Goal: Task Accomplishment & Management: Manage account settings

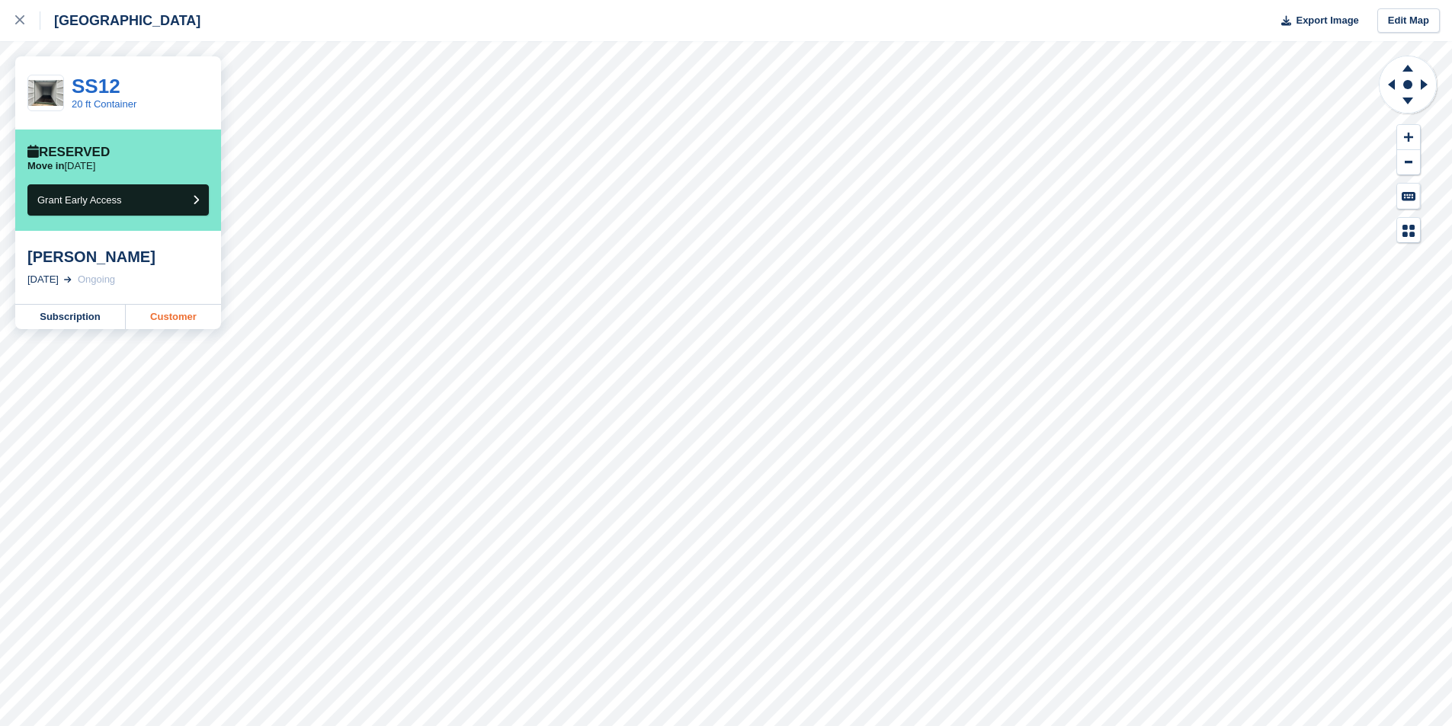
click at [180, 322] on link "Customer" at bounding box center [173, 317] width 95 height 24
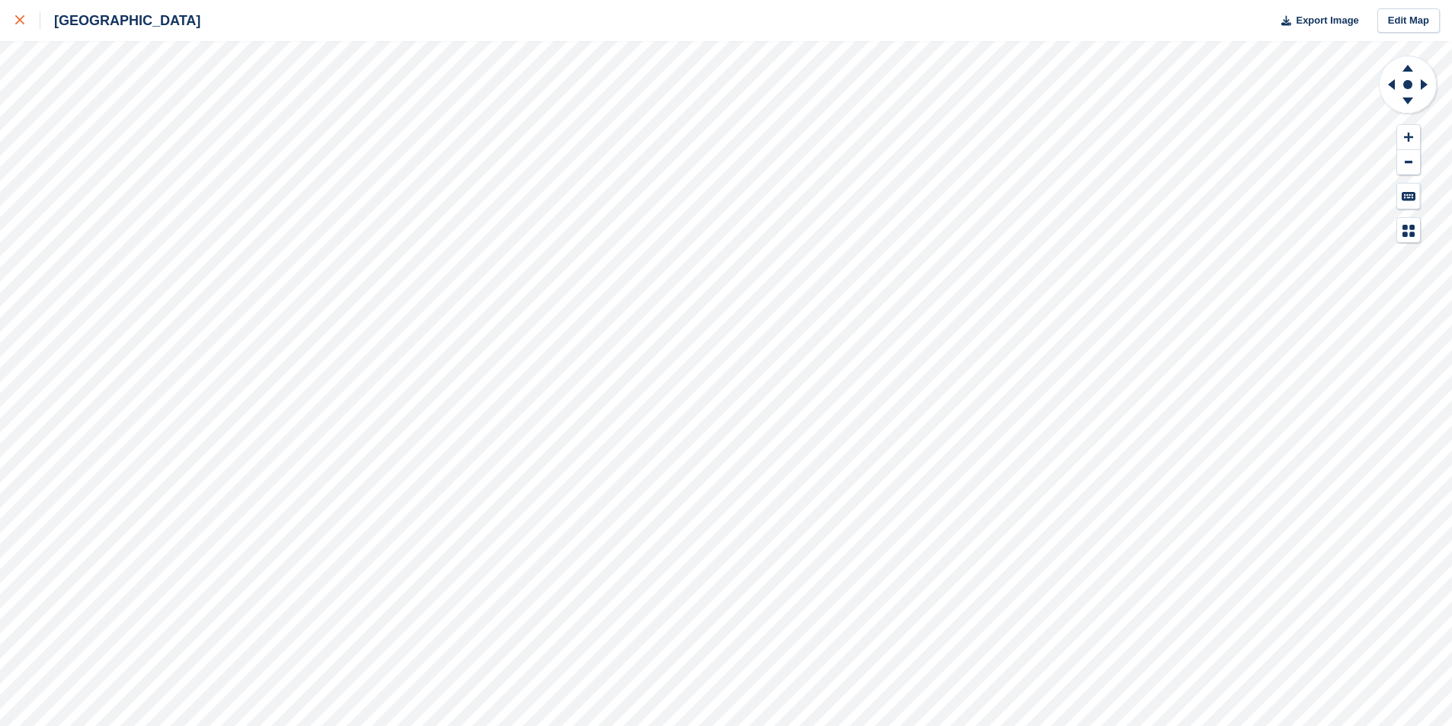
click at [11, 15] on link at bounding box center [20, 20] width 40 height 41
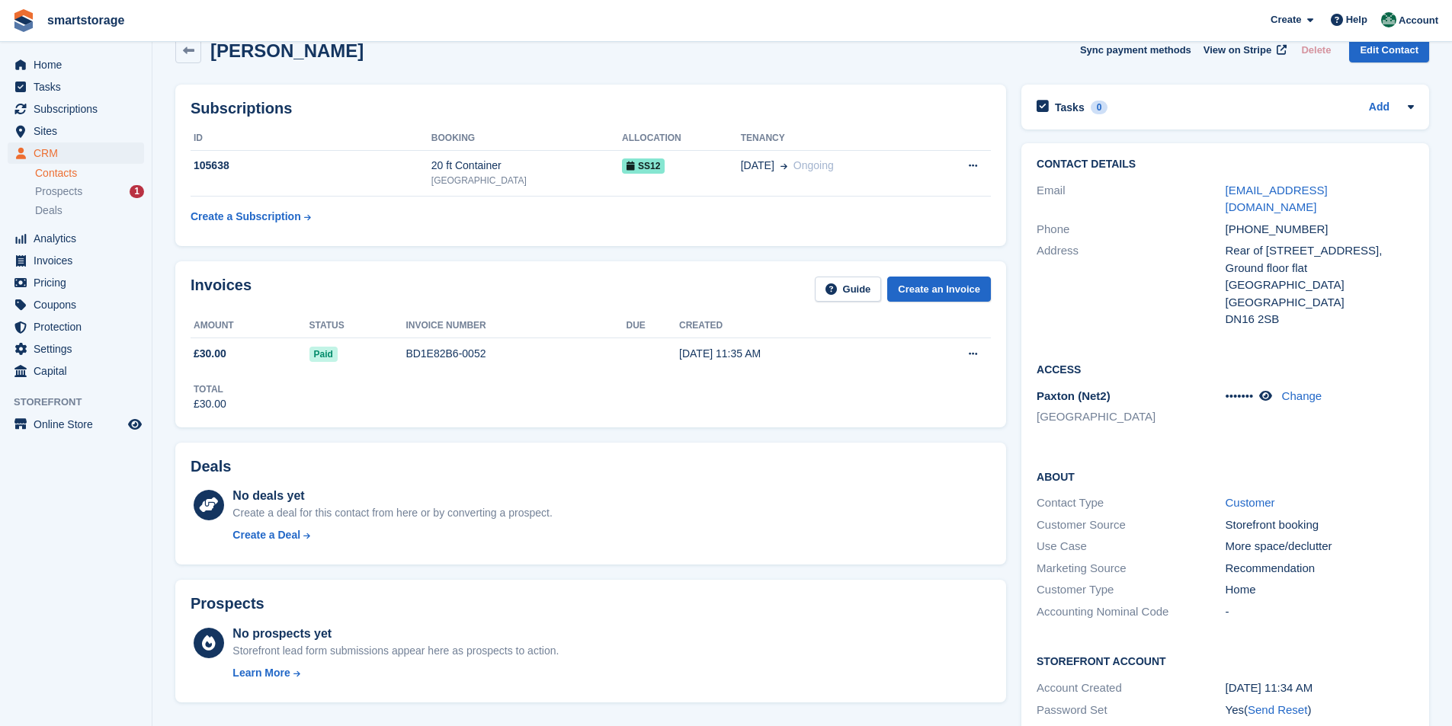
scroll to position [2, 0]
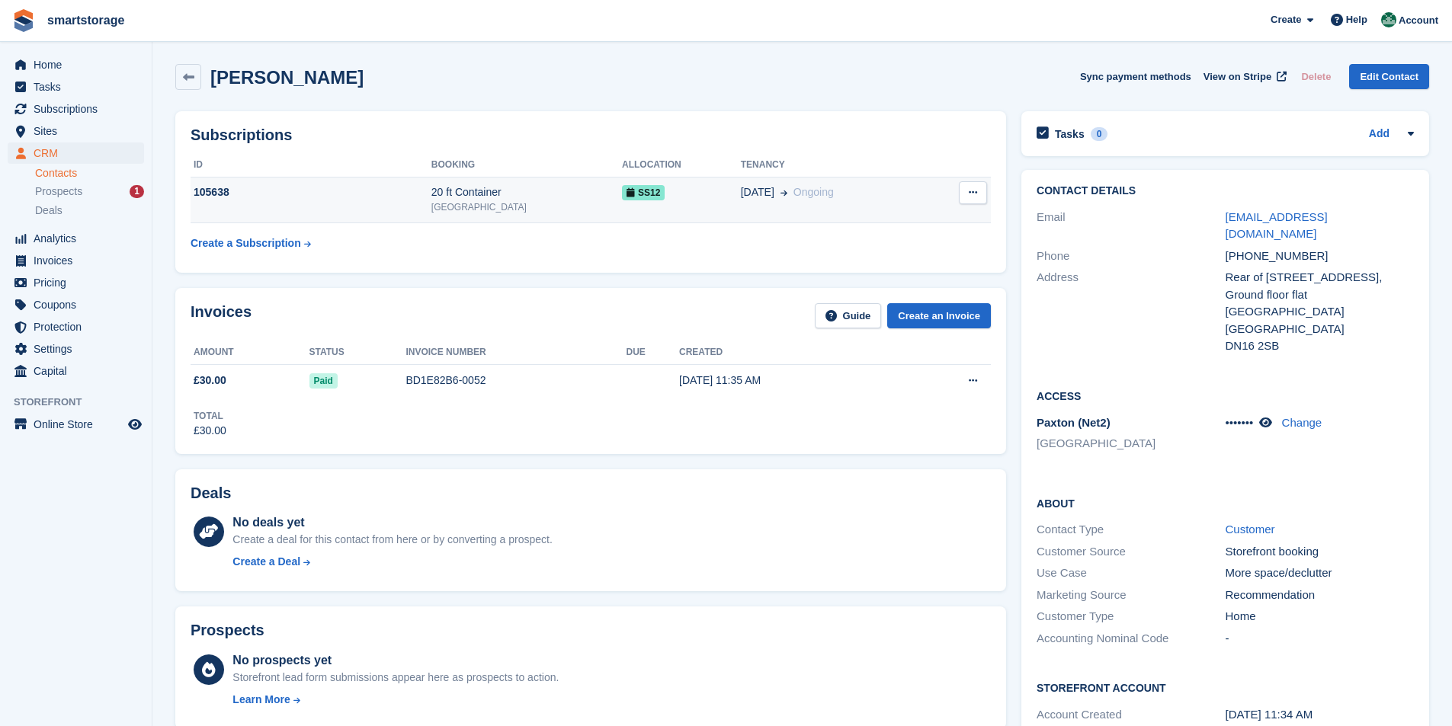
click at [622, 194] on span "SS12" at bounding box center [643, 192] width 43 height 15
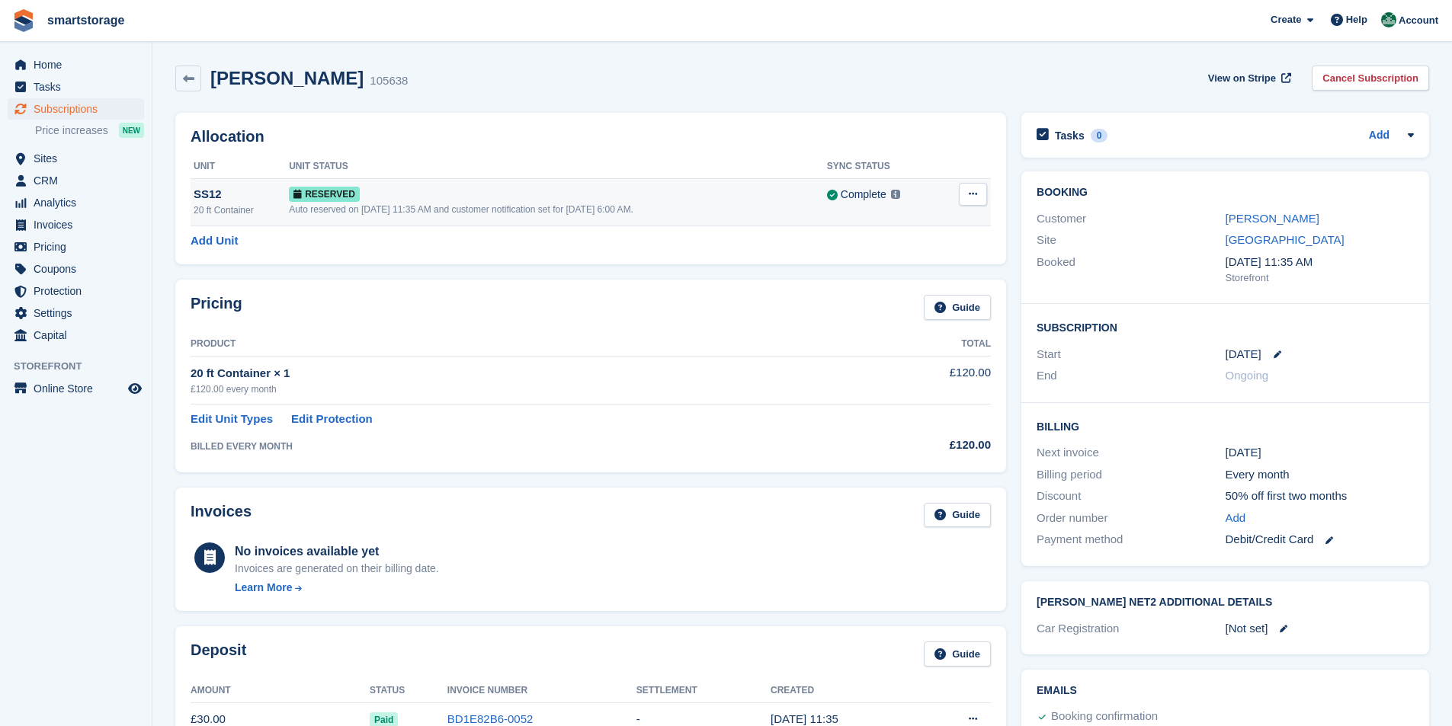
click at [973, 199] on icon at bounding box center [973, 194] width 8 height 10
click at [871, 256] on p "Deallocate" at bounding box center [914, 257] width 133 height 20
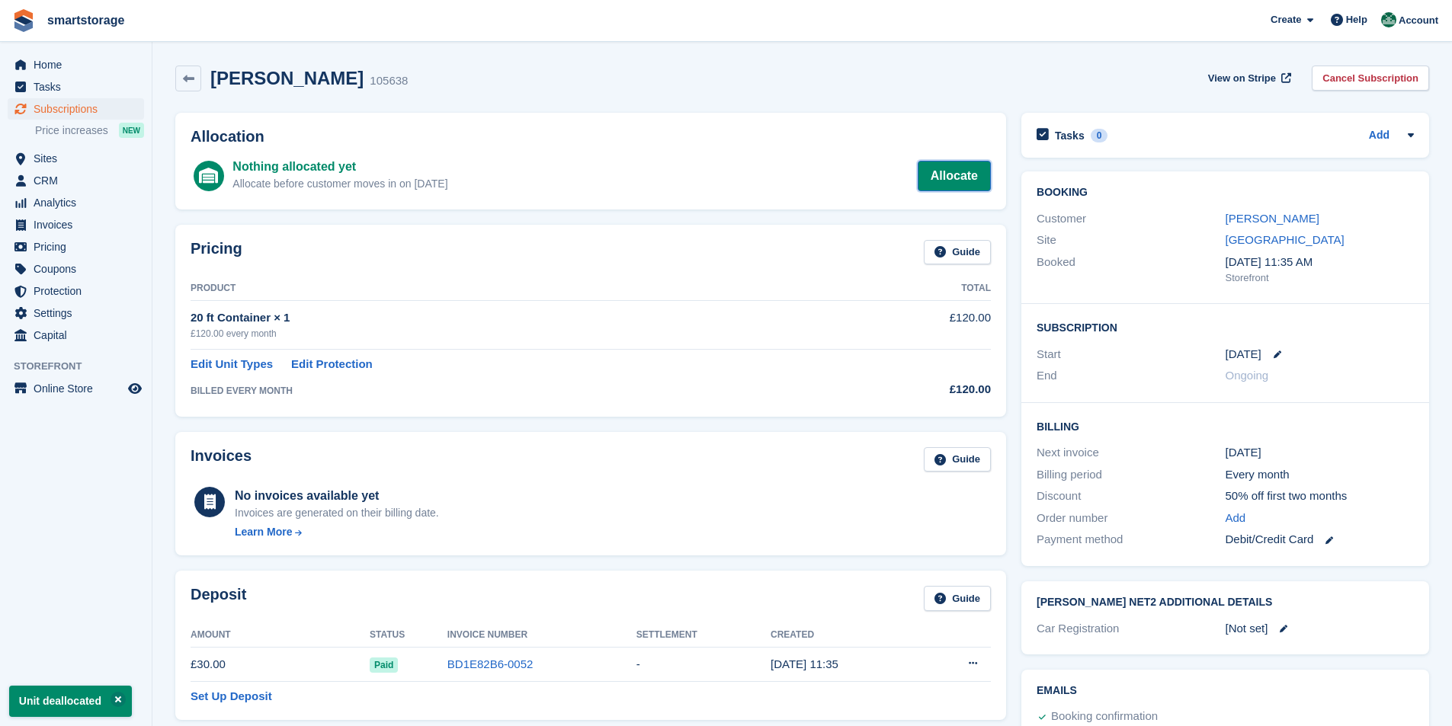
click at [955, 179] on link "Allocate" at bounding box center [954, 176] width 73 height 30
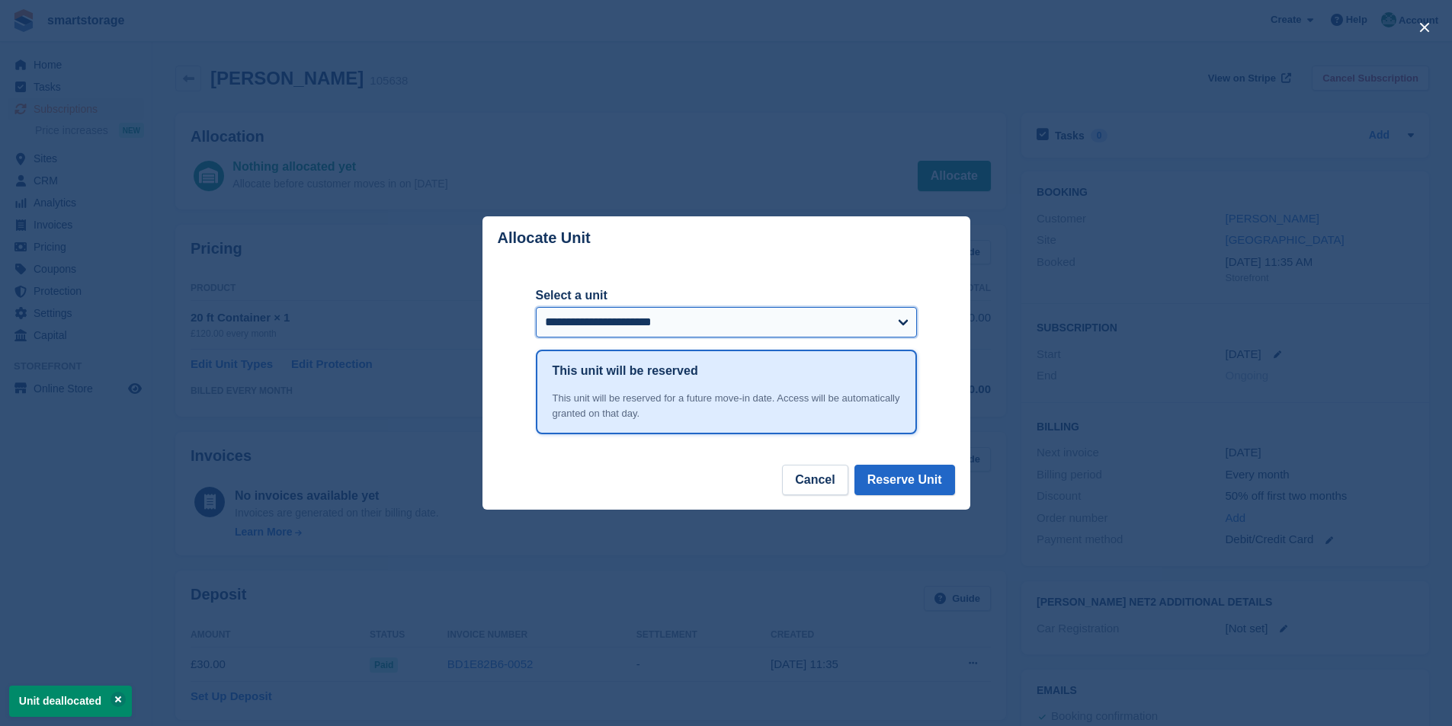
click at [787, 330] on select "**********" at bounding box center [726, 322] width 381 height 30
click at [738, 319] on select "**********" at bounding box center [726, 322] width 381 height 30
select select "*****"
click at [536, 309] on select "**********" at bounding box center [726, 322] width 381 height 30
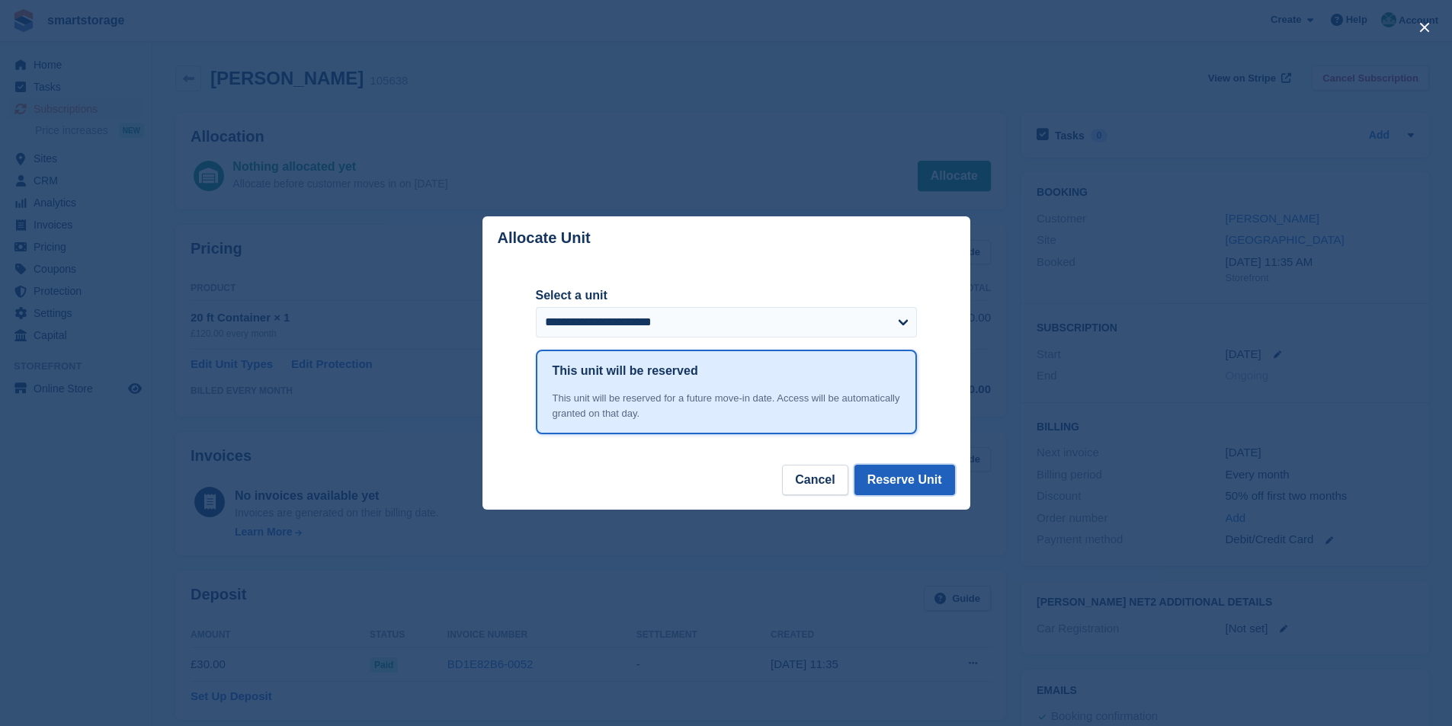
click at [913, 485] on button "Reserve Unit" at bounding box center [904, 480] width 101 height 30
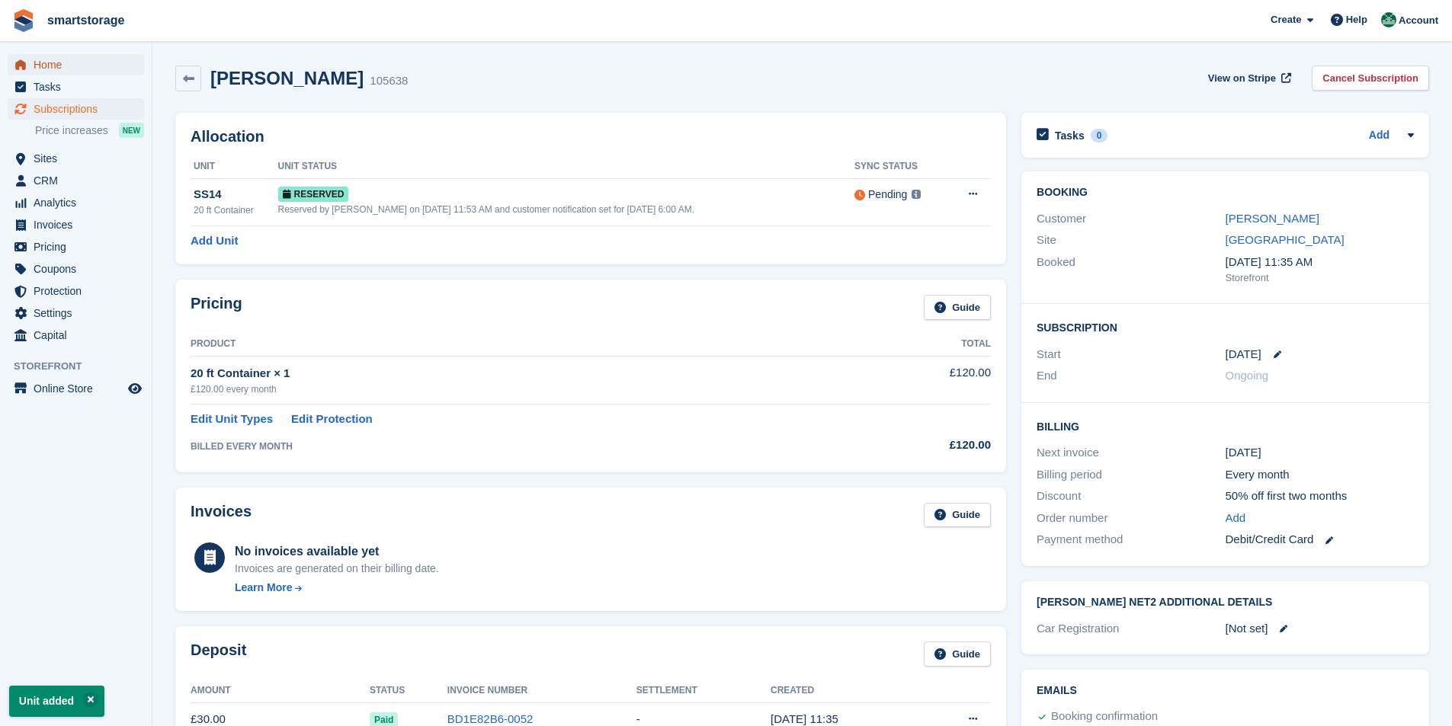
click at [53, 72] on span "Home" at bounding box center [79, 64] width 91 height 21
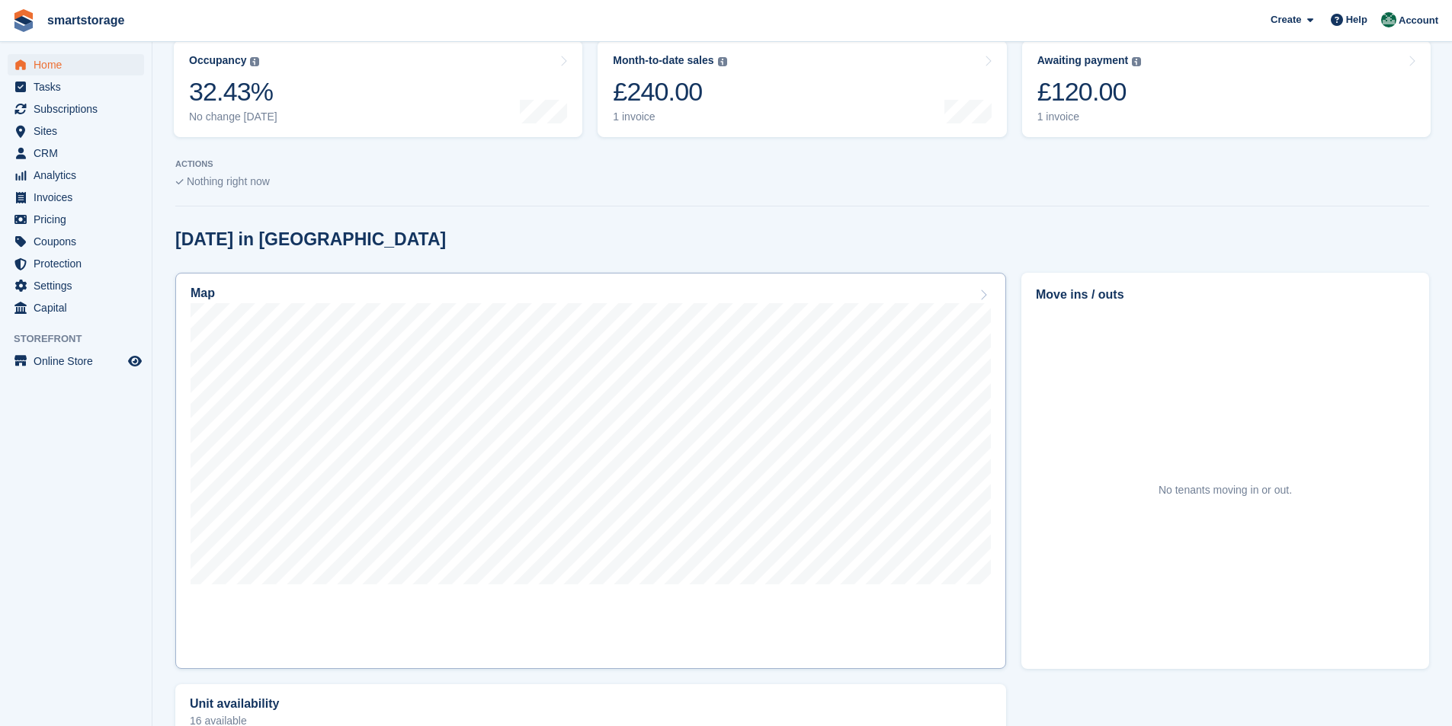
scroll to position [229, 0]
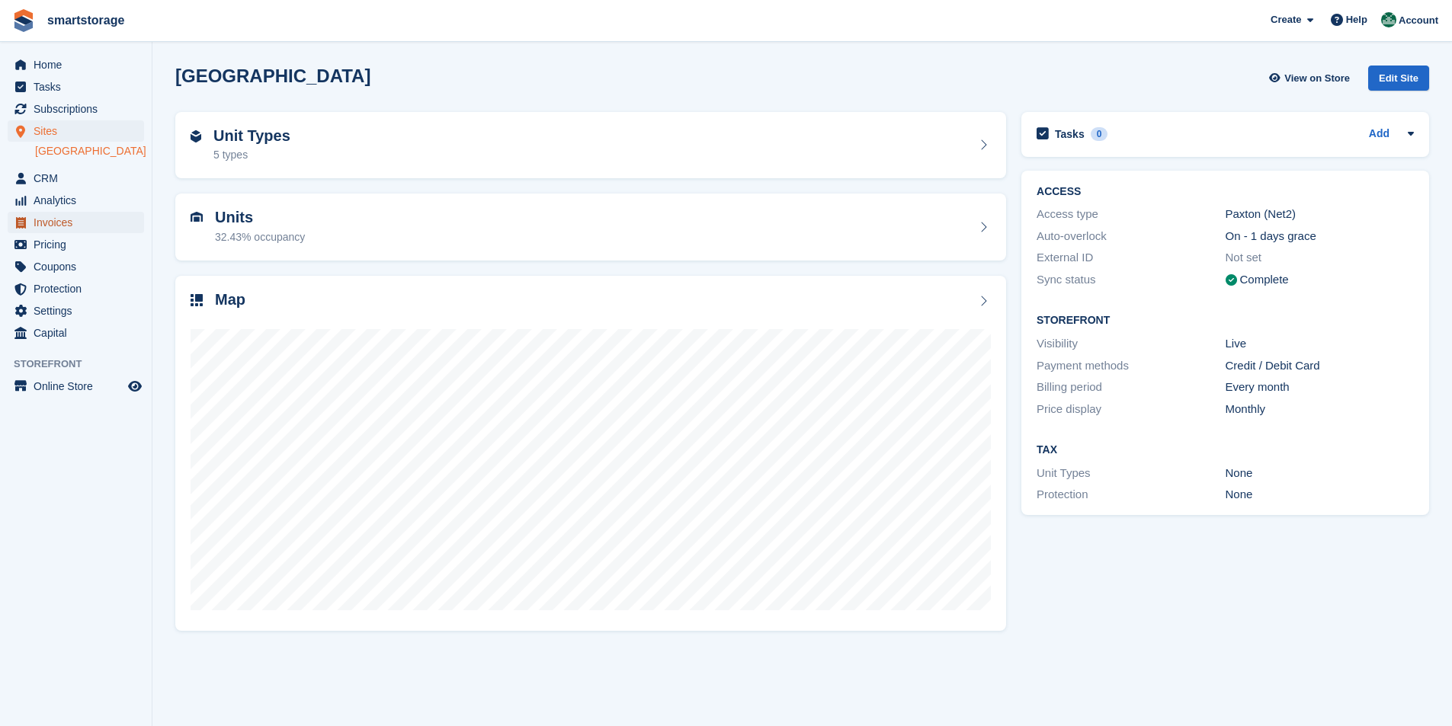
click at [59, 219] on span "Invoices" at bounding box center [79, 222] width 91 height 21
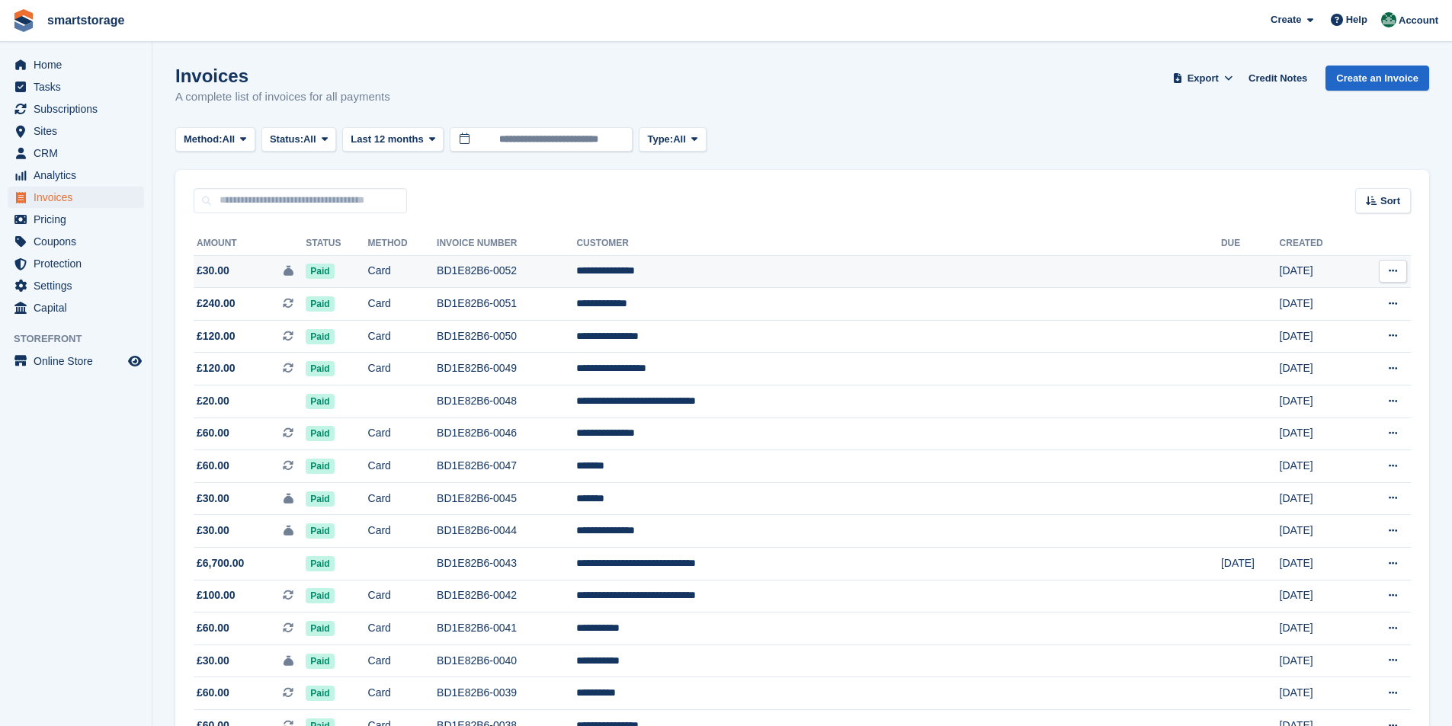
click at [576, 273] on td "BD1E82B6-0052" at bounding box center [506, 271] width 139 height 33
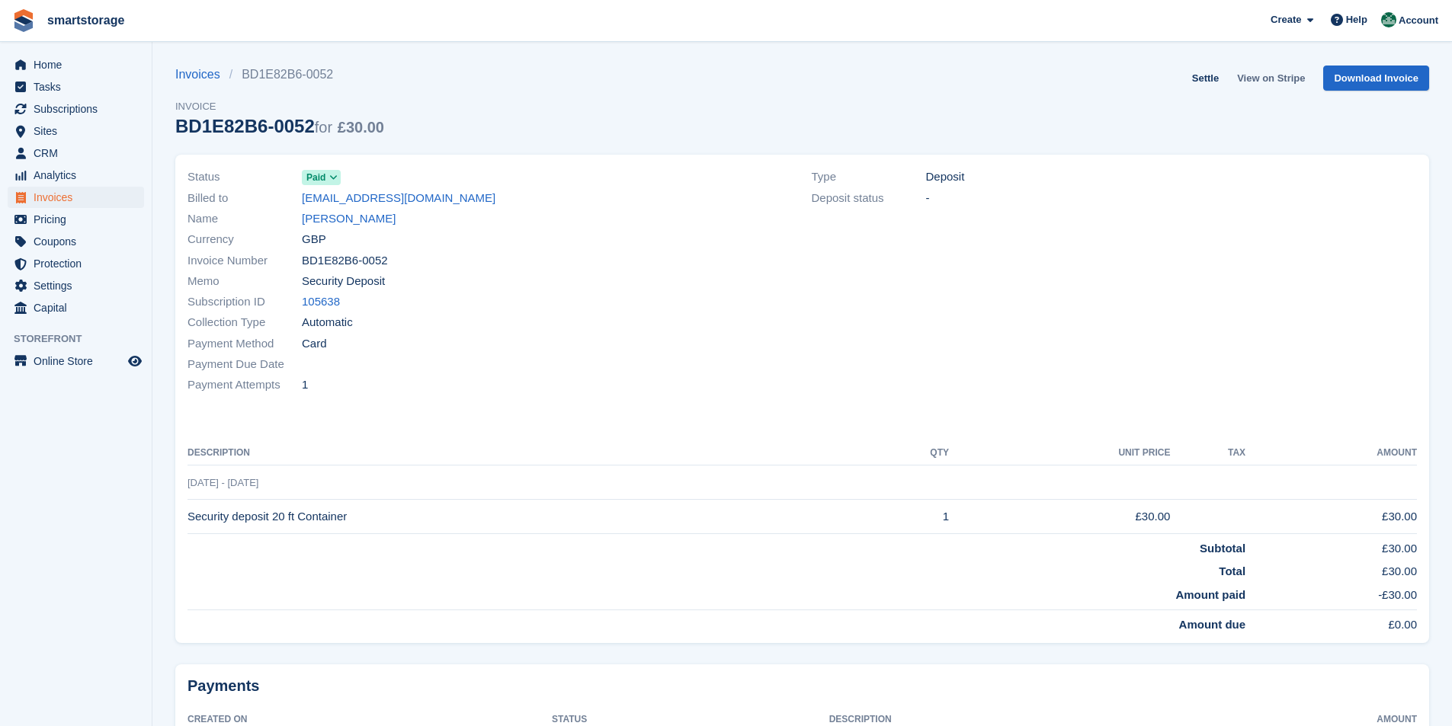
click at [1277, 73] on link "View on Stripe" at bounding box center [1271, 78] width 80 height 25
click at [52, 198] on span "Invoices" at bounding box center [79, 197] width 91 height 21
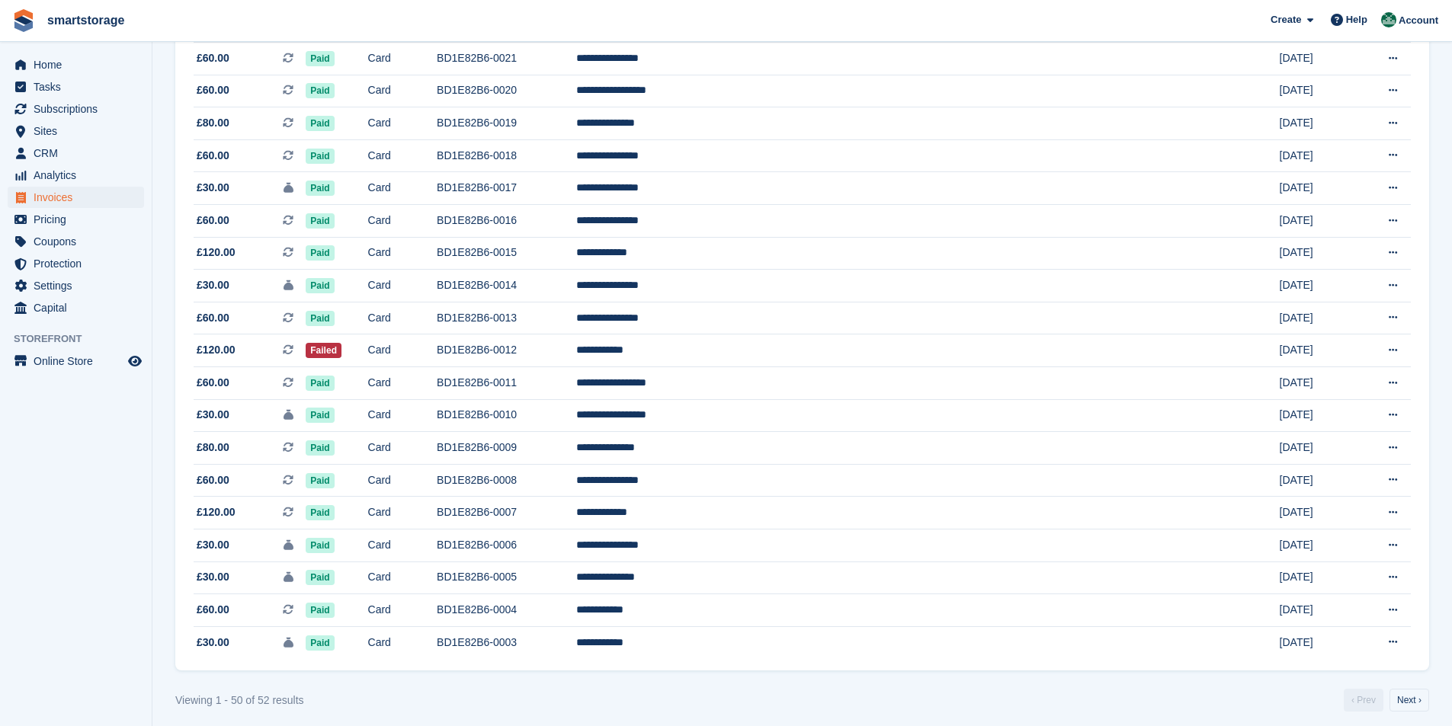
scroll to position [1228, 0]
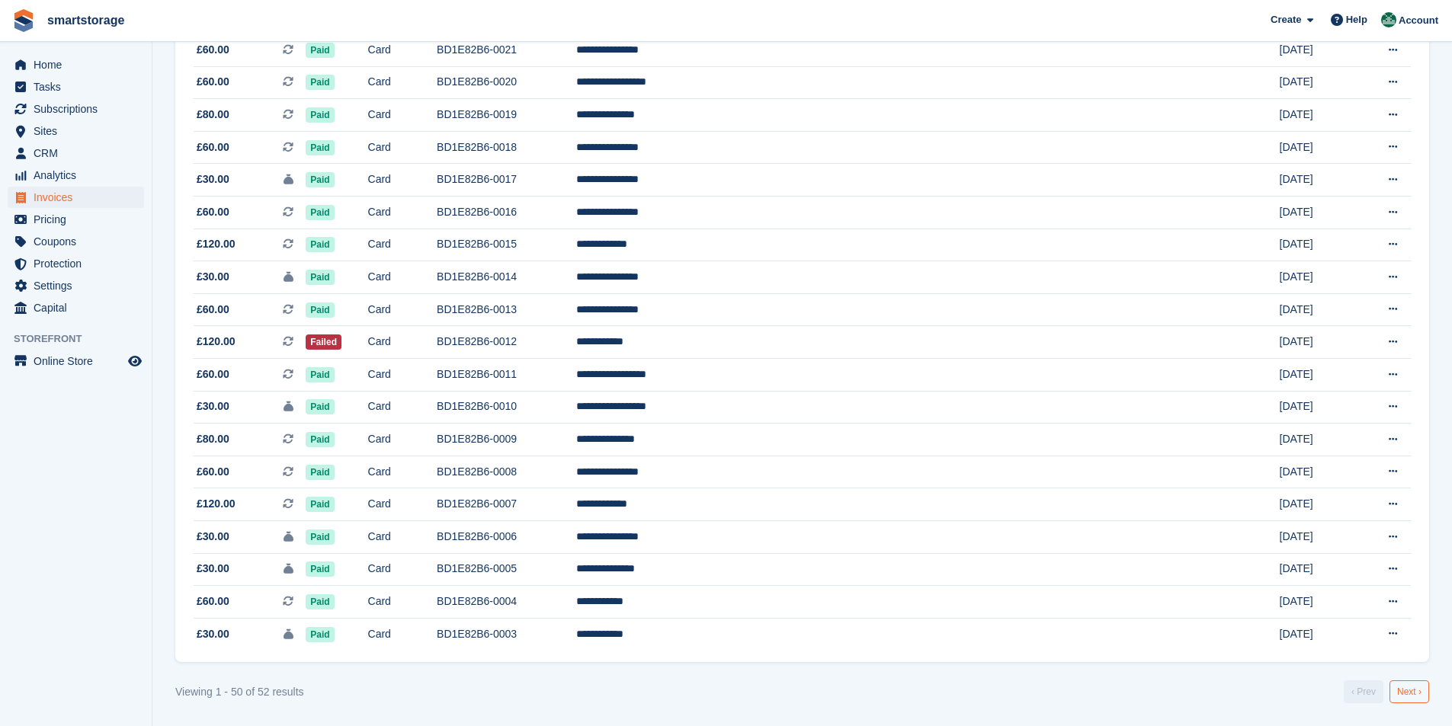
click at [1408, 699] on link "Next ›" at bounding box center [1409, 692] width 40 height 23
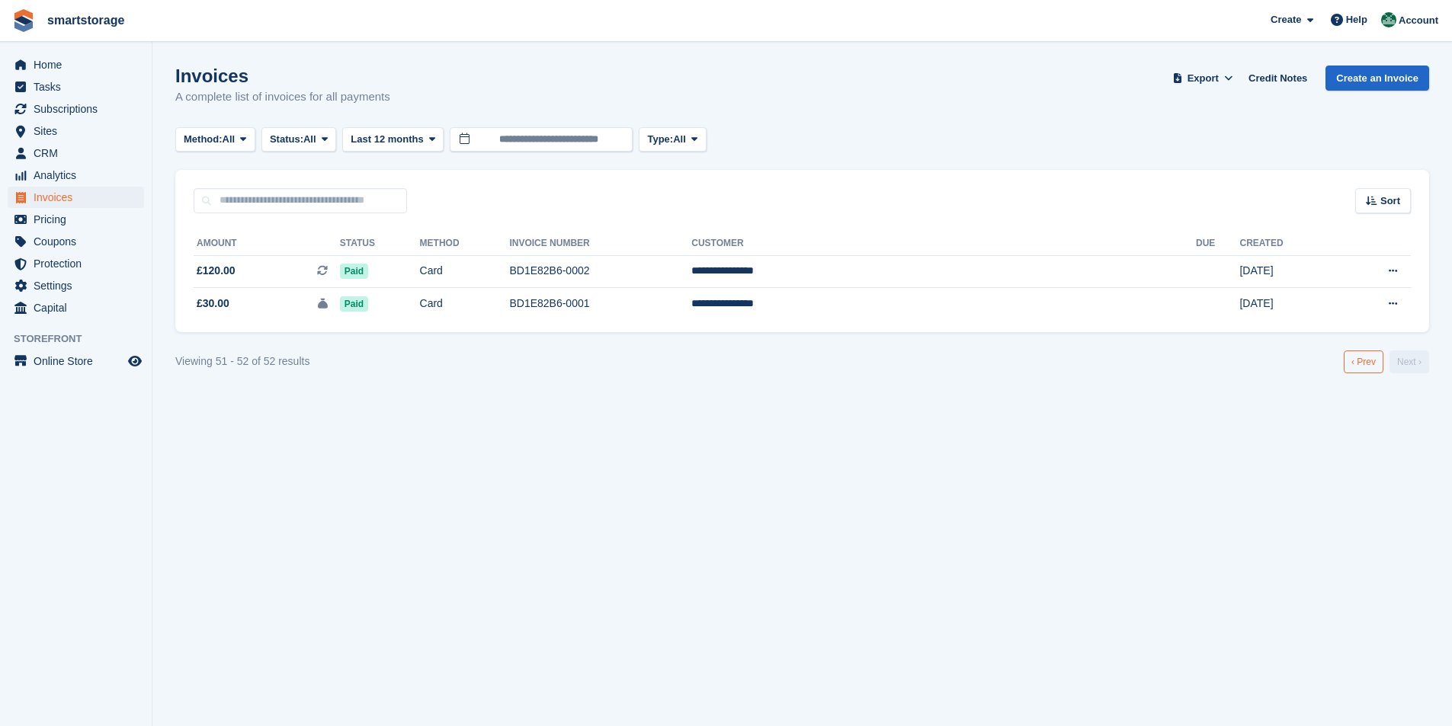
click at [1364, 370] on link "‹ Prev" at bounding box center [1364, 362] width 40 height 23
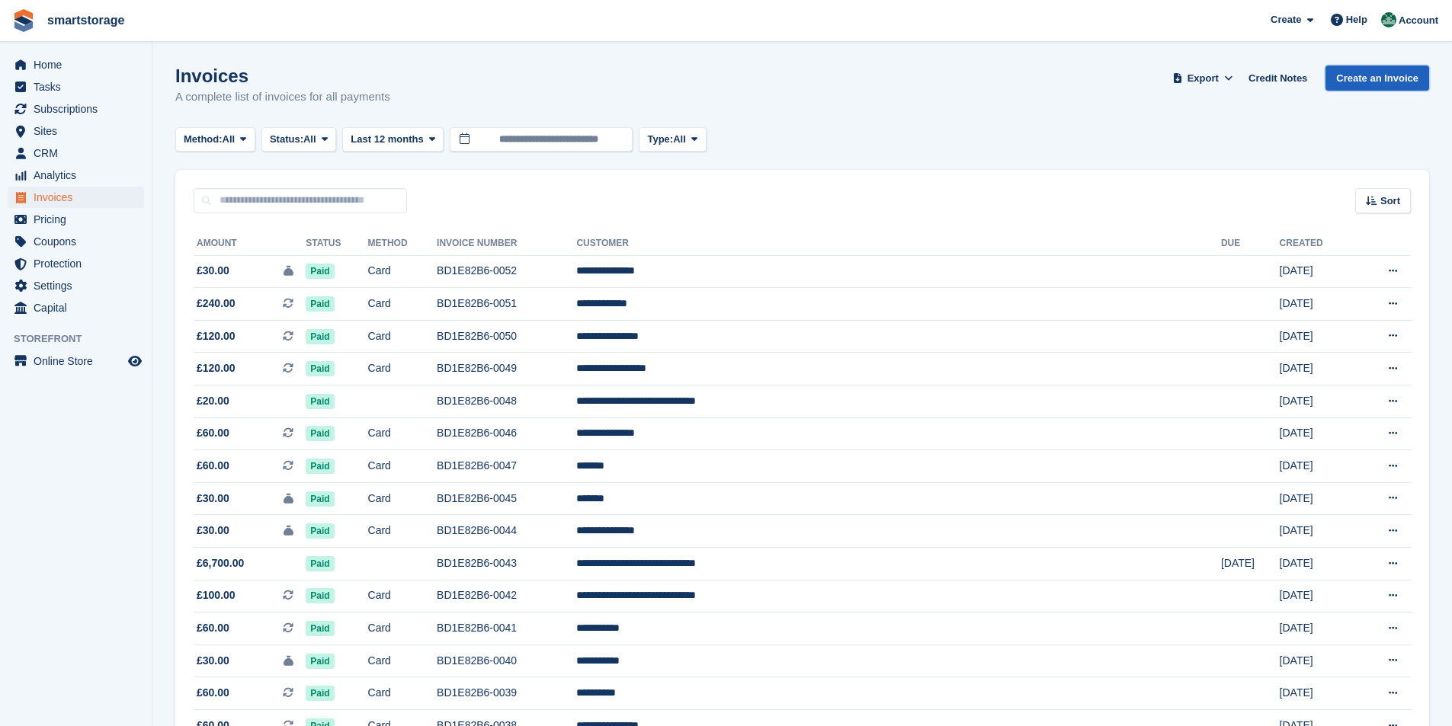
click at [1359, 81] on link "Create an Invoice" at bounding box center [1377, 78] width 104 height 25
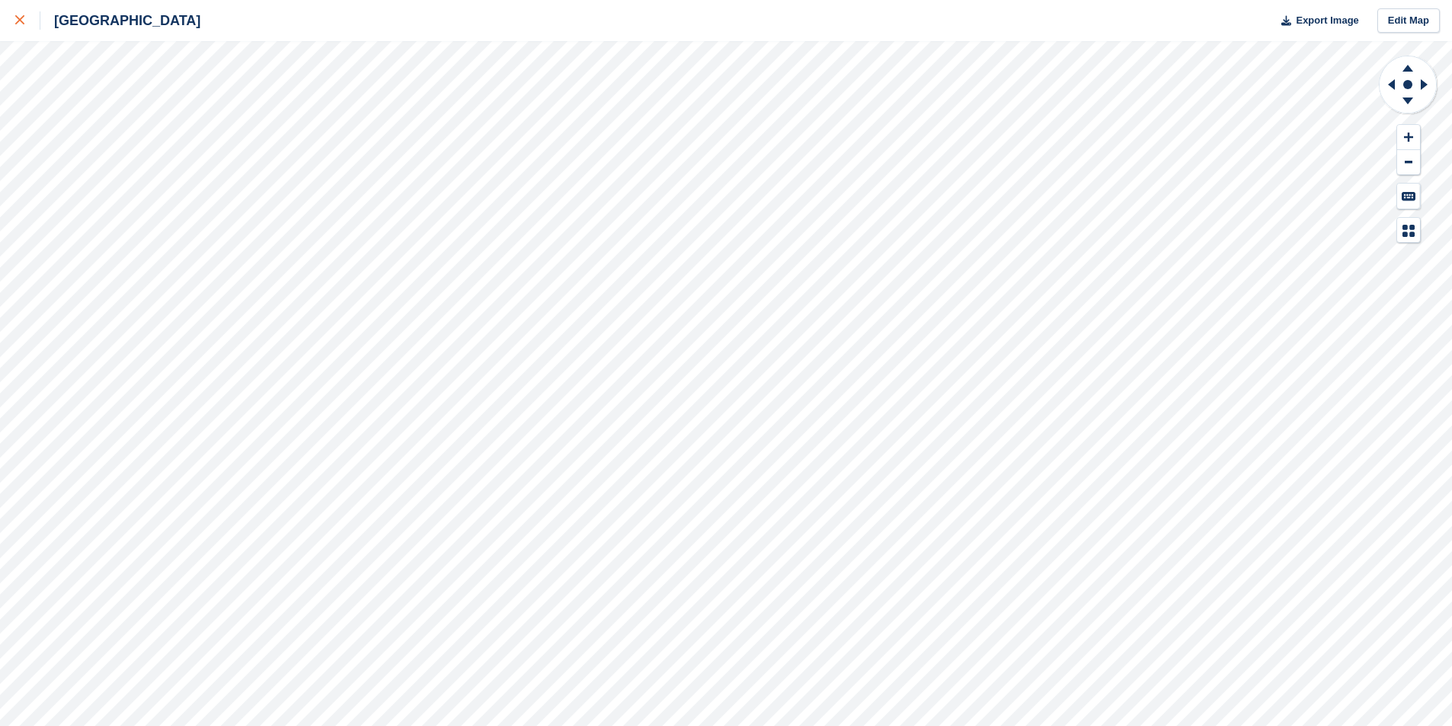
click at [22, 21] on icon at bounding box center [19, 19] width 9 height 9
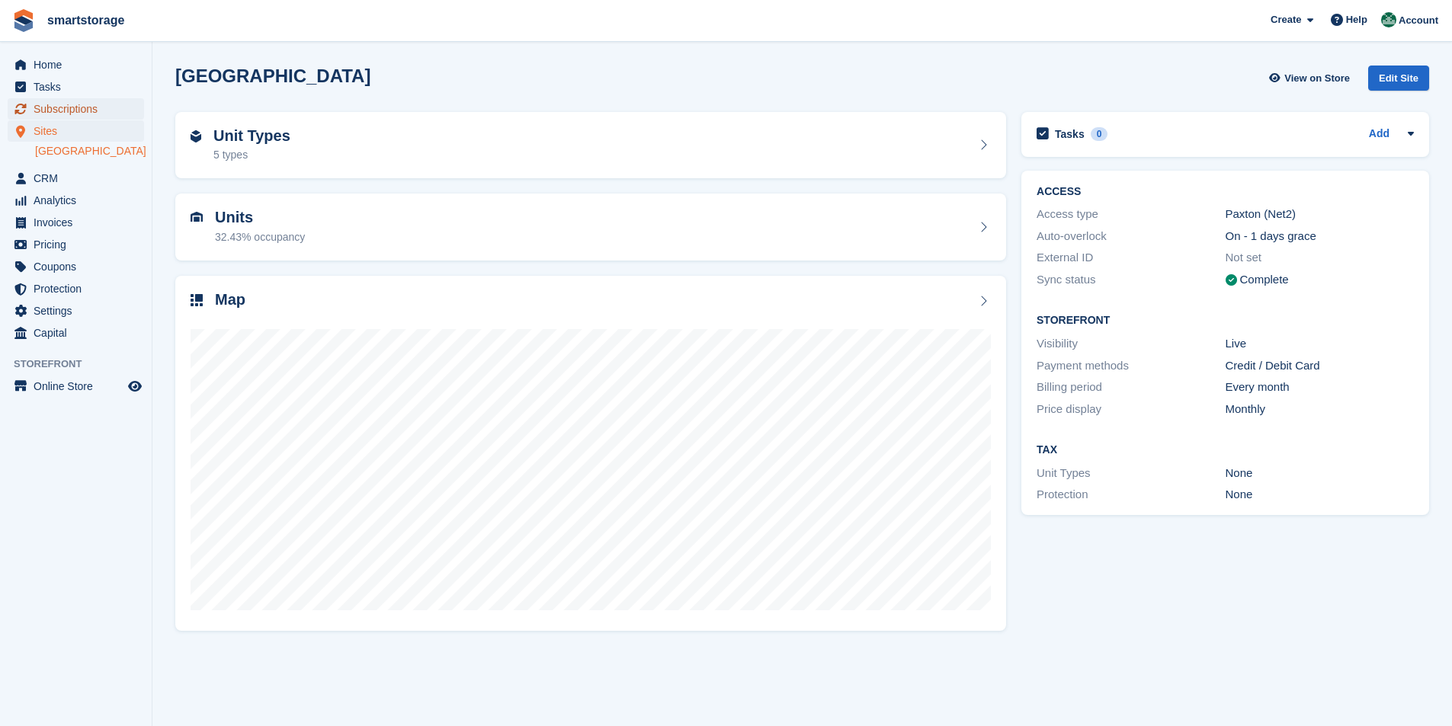
click at [79, 114] on span "Subscriptions" at bounding box center [79, 108] width 91 height 21
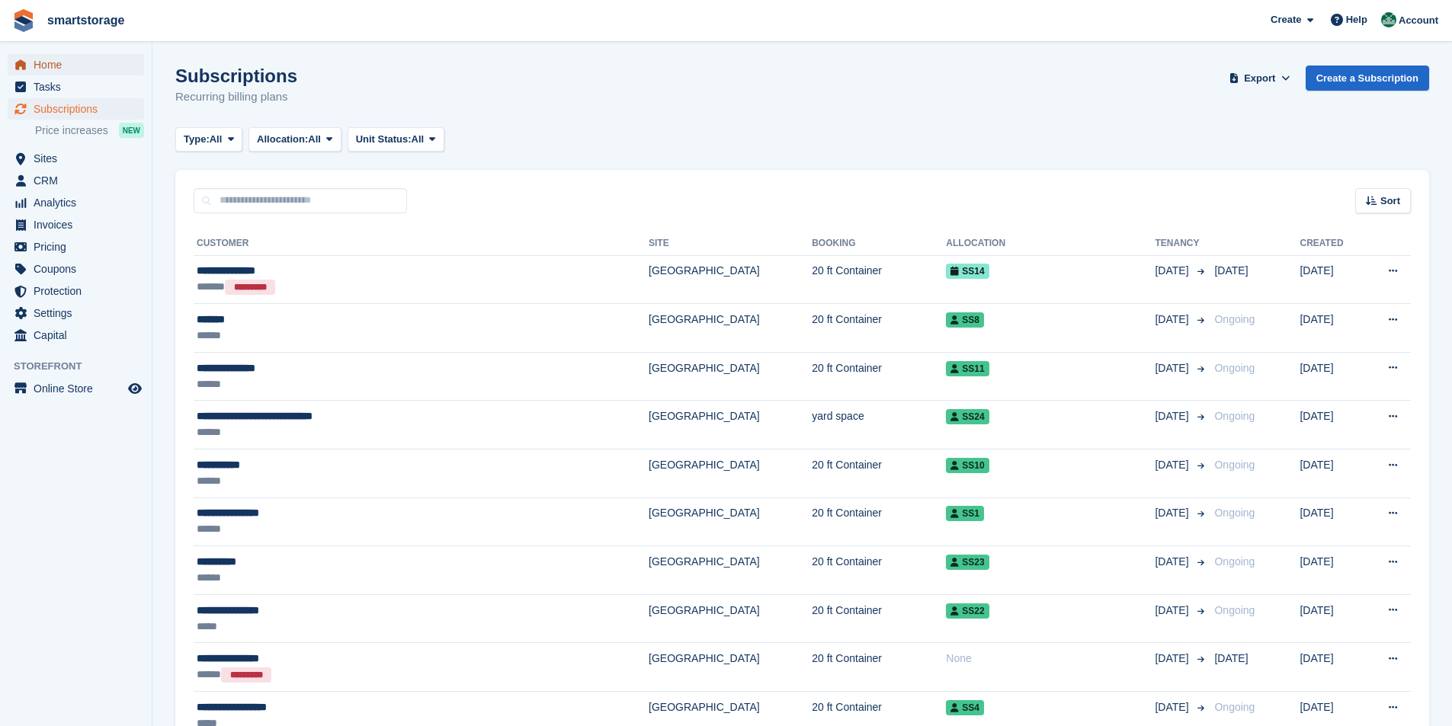
click at [59, 66] on span "Home" at bounding box center [79, 64] width 91 height 21
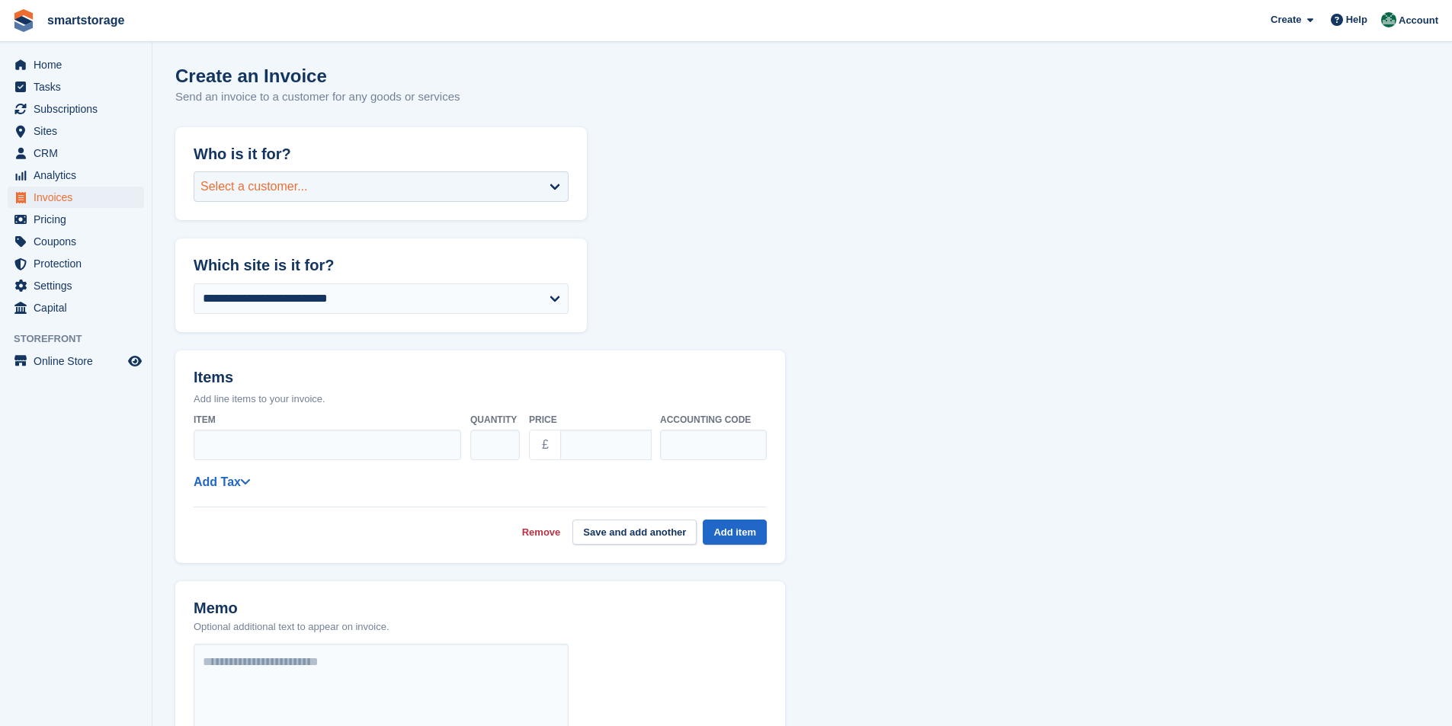
click at [358, 192] on div "Select a customer..." at bounding box center [381, 186] width 375 height 30
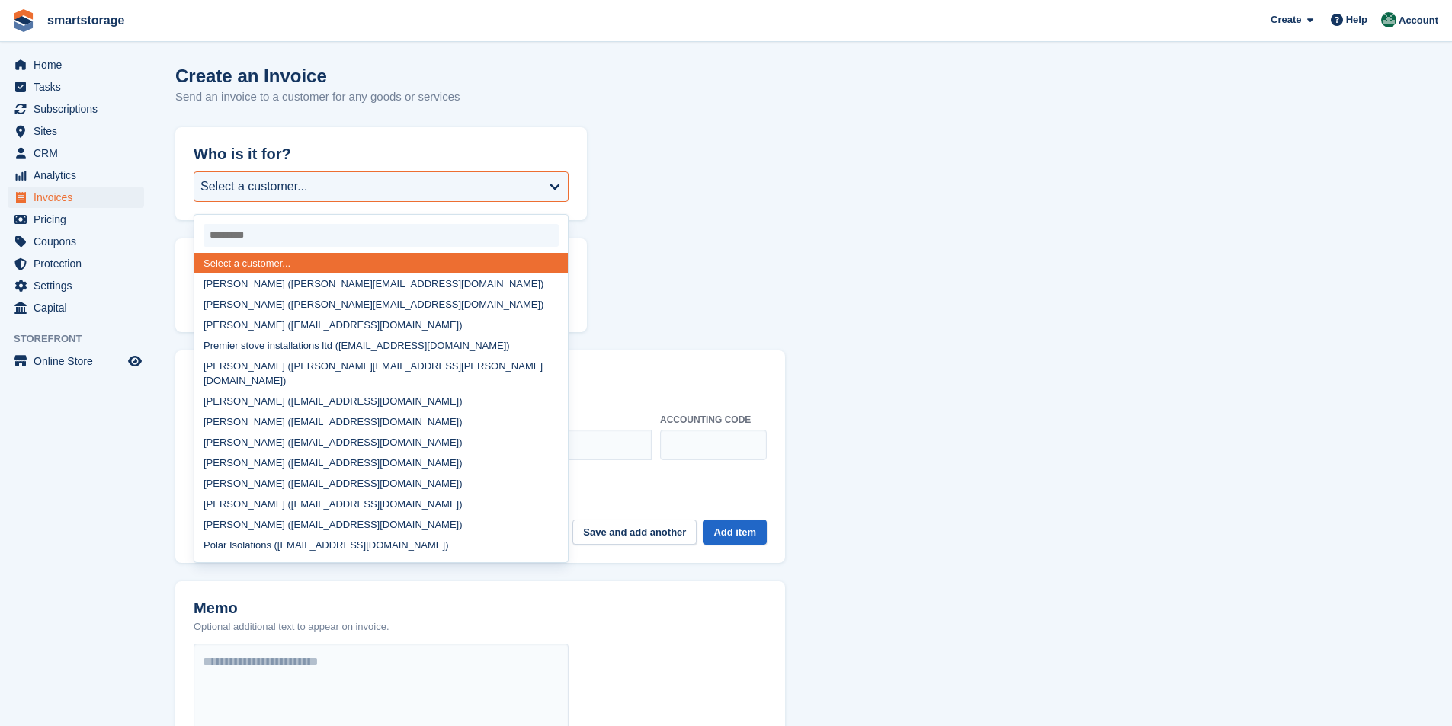
click at [842, 167] on form "**********" at bounding box center [802, 581] width 1254 height 908
